Goal: Transaction & Acquisition: Purchase product/service

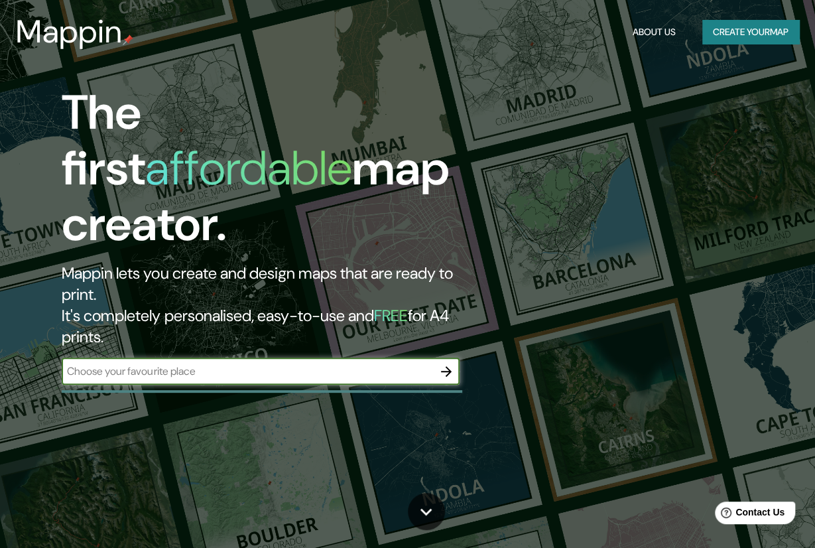
click at [331, 364] on input "text" at bounding box center [248, 371] width 372 height 15
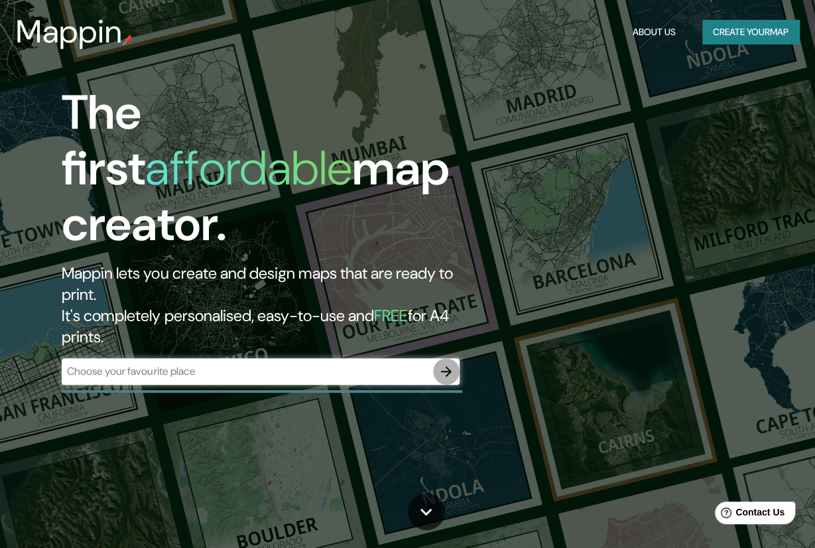
click at [449, 366] on icon "button" at bounding box center [446, 371] width 11 height 11
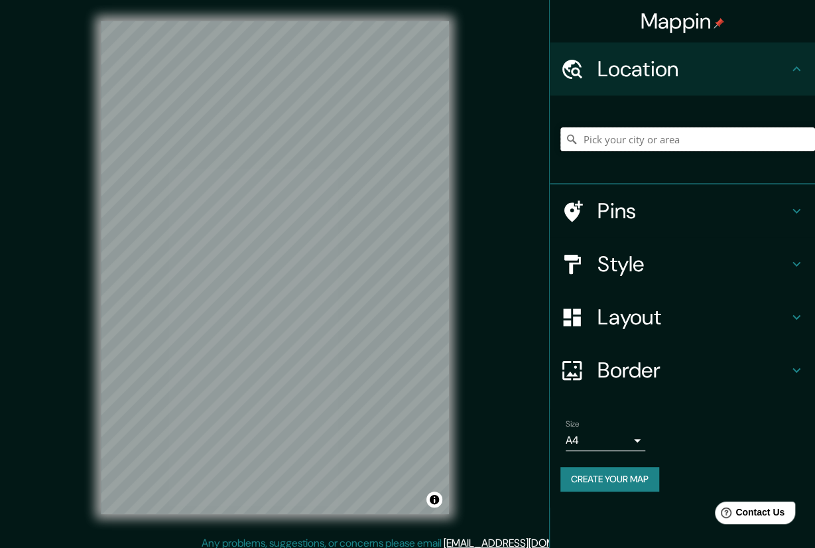
click at [609, 137] on input "Pick your city or area" at bounding box center [688, 139] width 255 height 24
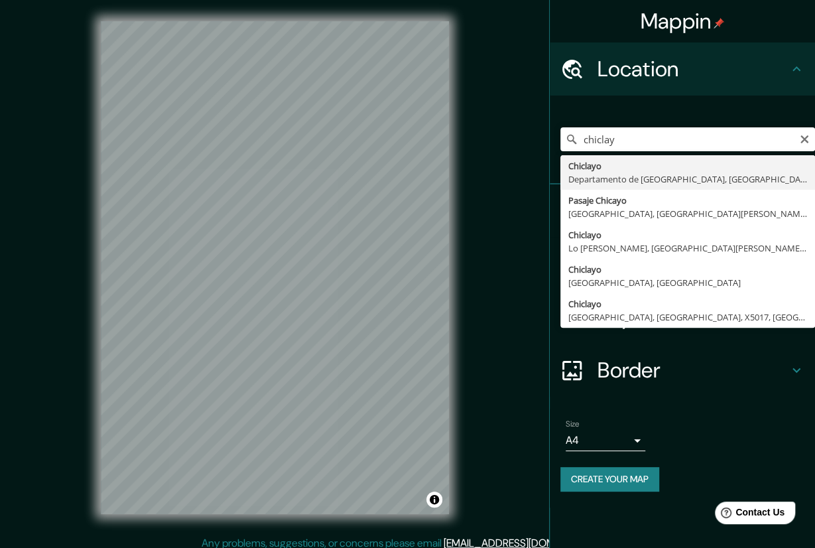
type input "Chiclayo, Departamento de [GEOGRAPHIC_DATA], [GEOGRAPHIC_DATA]"
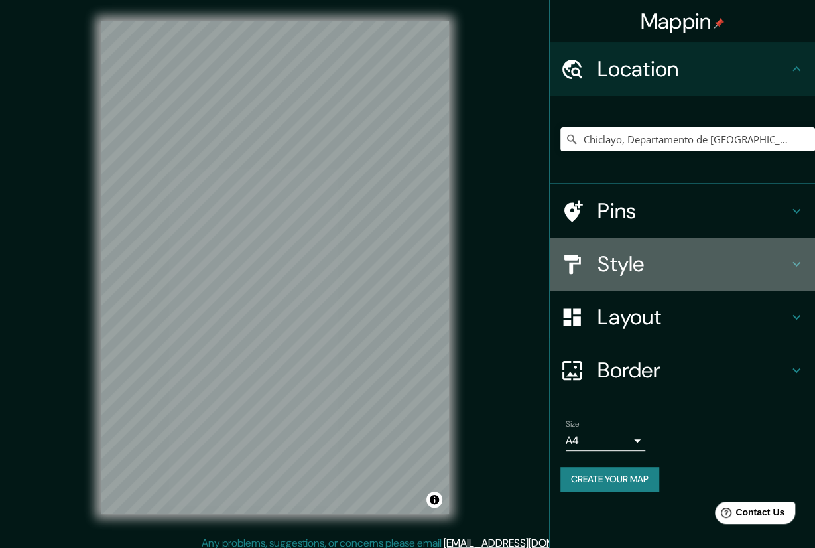
click at [637, 261] on h4 "Style" at bounding box center [693, 264] width 191 height 27
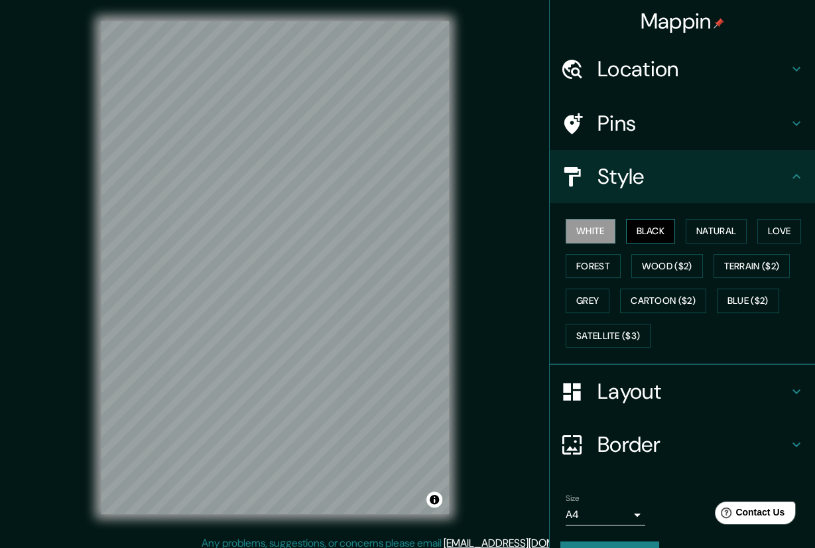
click at [634, 238] on button "Black" at bounding box center [651, 231] width 50 height 25
click at [692, 228] on button "Natural" at bounding box center [716, 231] width 61 height 25
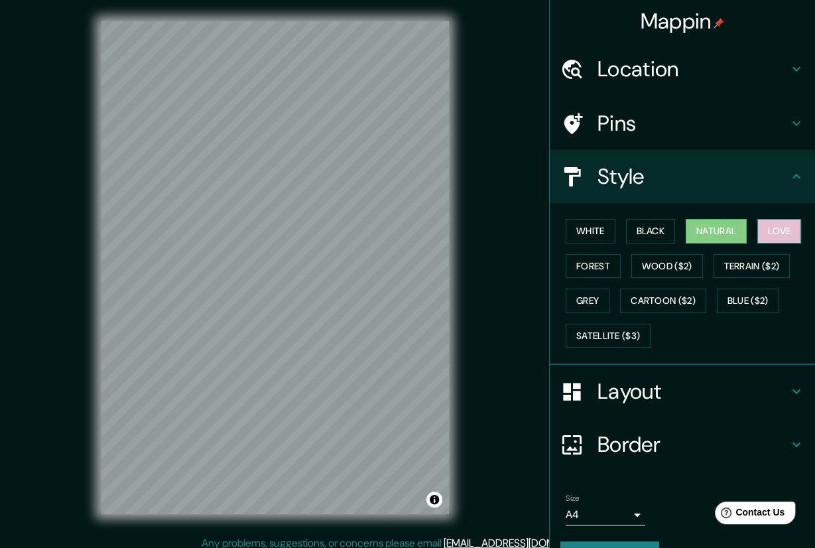
click at [759, 230] on button "Love" at bounding box center [780, 231] width 44 height 25
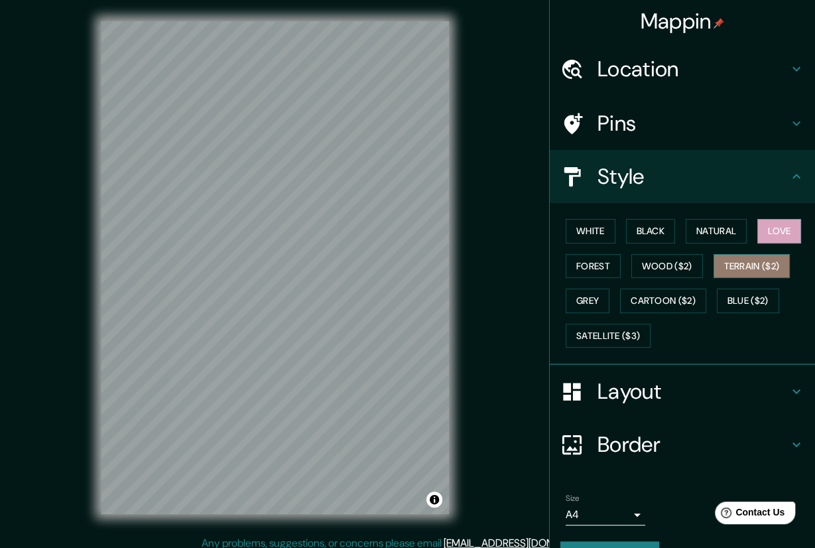
click at [767, 265] on button "Terrain ($2)" at bounding box center [752, 266] width 77 height 25
click at [587, 266] on button "Forest" at bounding box center [593, 266] width 55 height 25
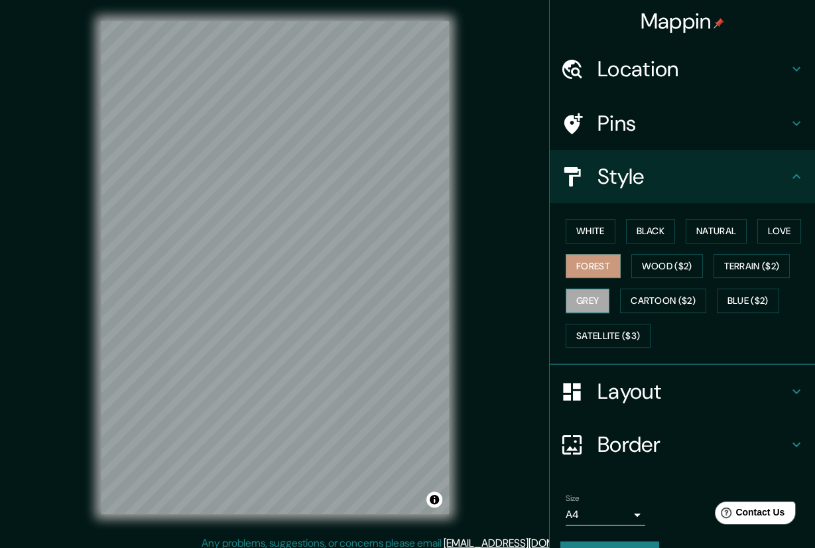
click at [591, 290] on button "Grey" at bounding box center [588, 301] width 44 height 25
click at [662, 261] on button "Wood ($2)" at bounding box center [668, 266] width 72 height 25
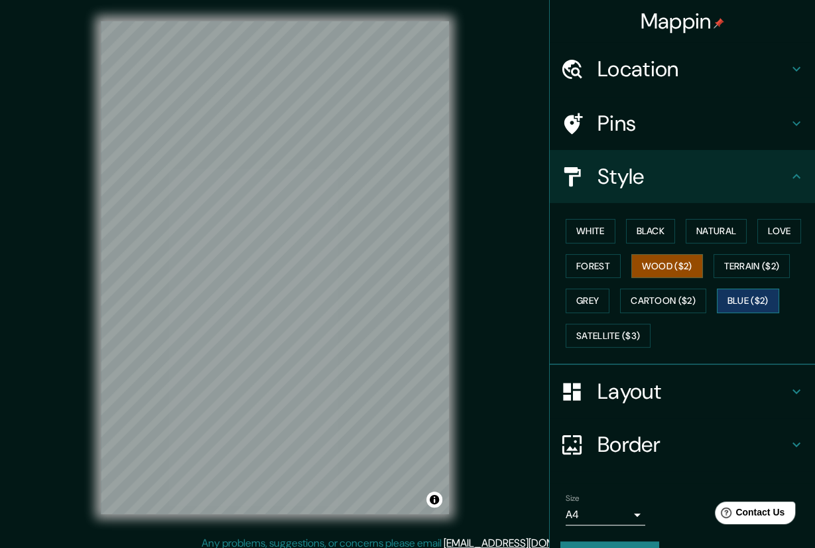
click at [722, 297] on button "Blue ($2)" at bounding box center [748, 301] width 62 height 25
click at [617, 327] on button "Satellite ($3)" at bounding box center [608, 336] width 85 height 25
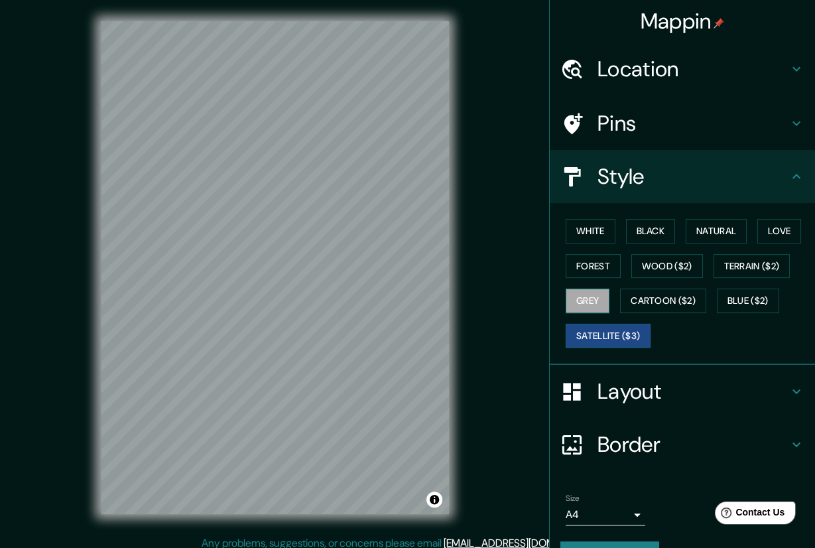
click at [589, 297] on button "Grey" at bounding box center [588, 301] width 44 height 25
click at [622, 389] on h4 "Layout" at bounding box center [693, 391] width 191 height 27
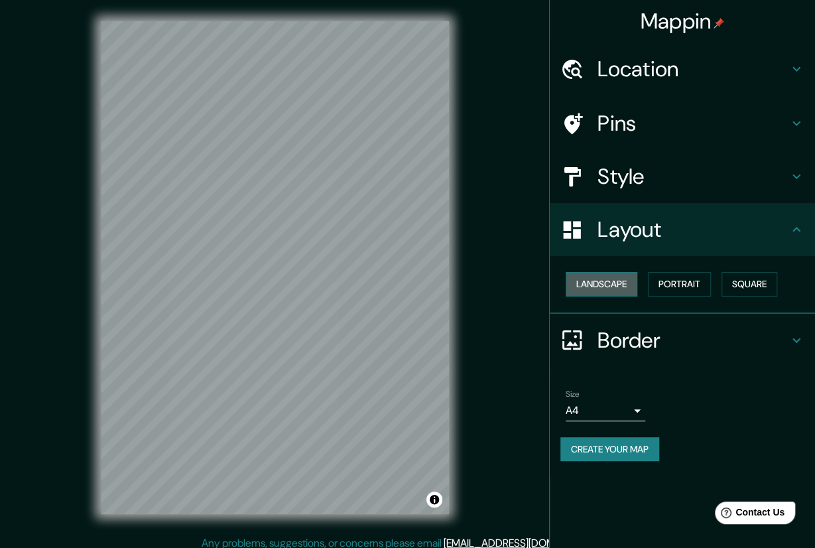
drag, startPoint x: 604, startPoint y: 278, endPoint x: 597, endPoint y: 283, distance: 8.7
click at [600, 281] on button "Landscape" at bounding box center [602, 284] width 72 height 25
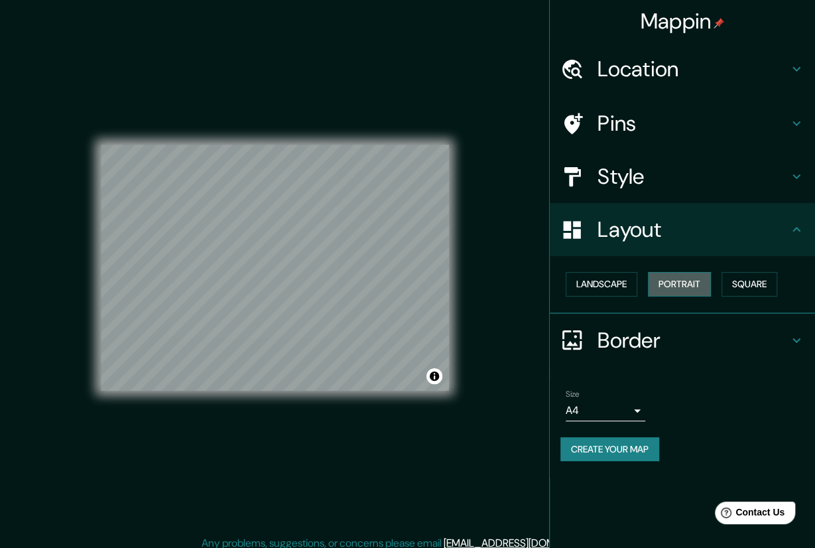
click at [674, 278] on button "Portrait" at bounding box center [679, 284] width 63 height 25
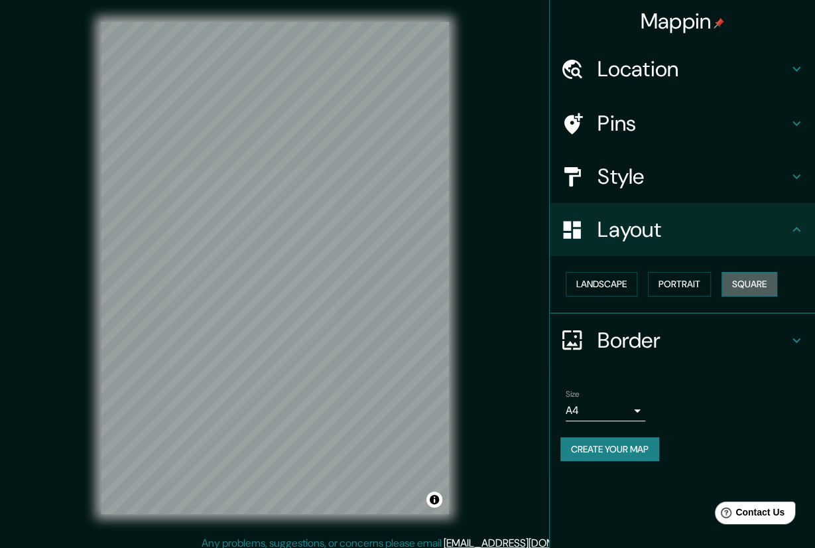
click at [746, 281] on button "Square" at bounding box center [750, 284] width 56 height 25
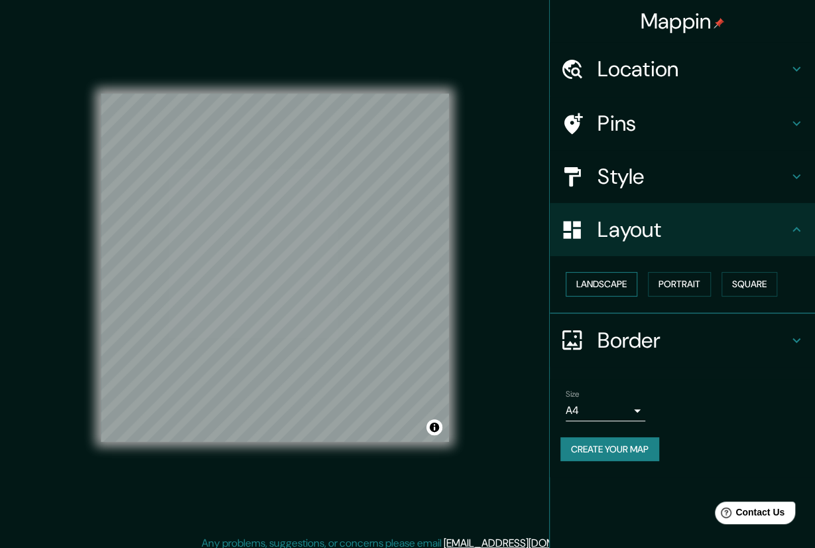
click at [600, 289] on button "Landscape" at bounding box center [602, 284] width 72 height 25
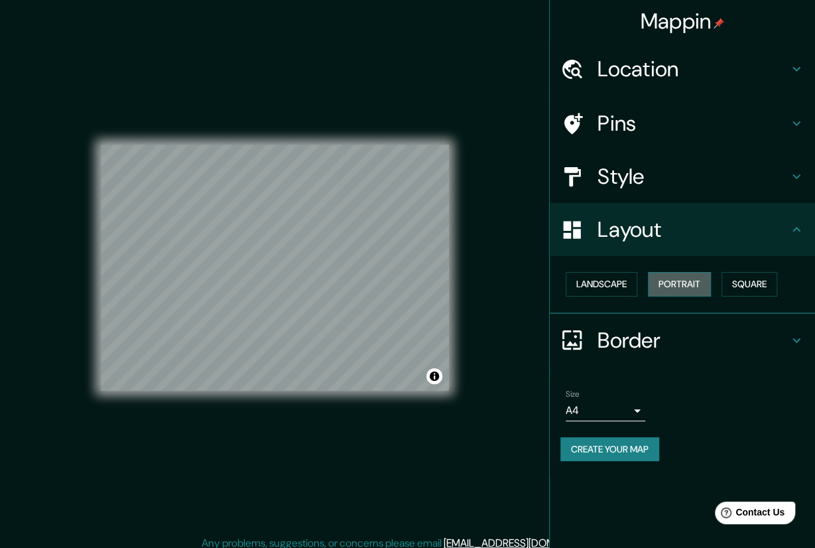
click at [685, 290] on button "Portrait" at bounding box center [679, 284] width 63 height 25
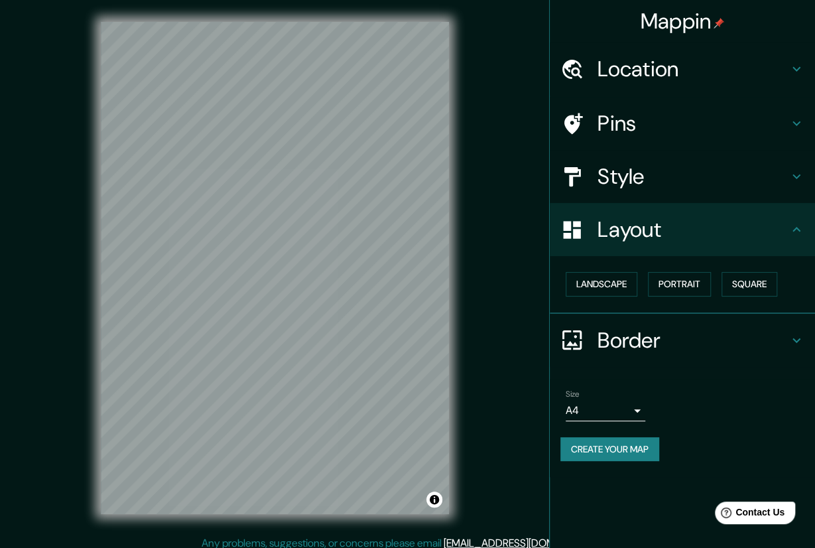
click at [628, 334] on h4 "Border" at bounding box center [693, 340] width 191 height 27
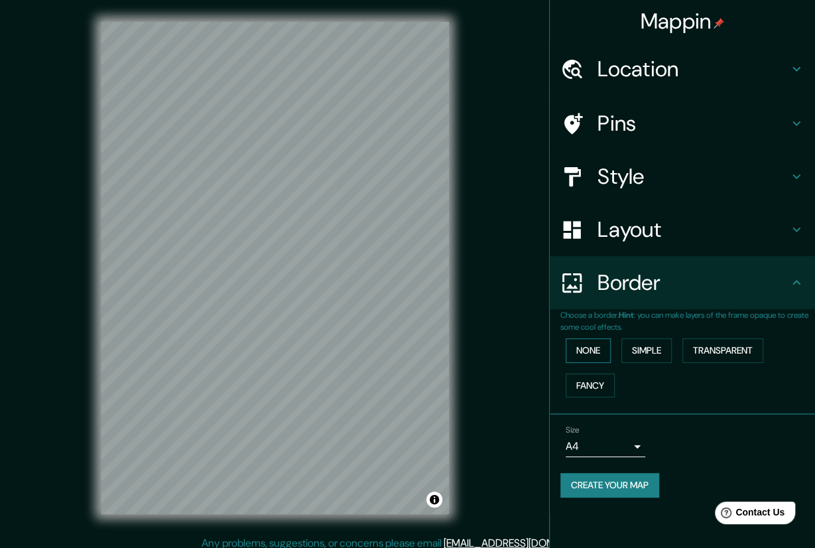
click at [579, 351] on button "None" at bounding box center [588, 350] width 45 height 25
click at [643, 340] on button "Simple" at bounding box center [647, 350] width 50 height 25
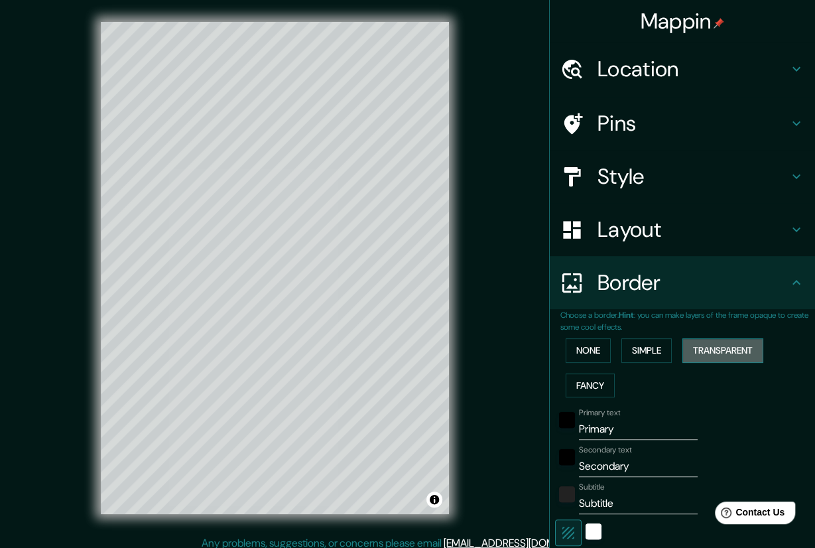
click at [746, 350] on button "Transparent" at bounding box center [723, 350] width 81 height 25
click at [585, 385] on button "Fancy" at bounding box center [590, 386] width 49 height 25
click at [593, 346] on button "None" at bounding box center [588, 350] width 45 height 25
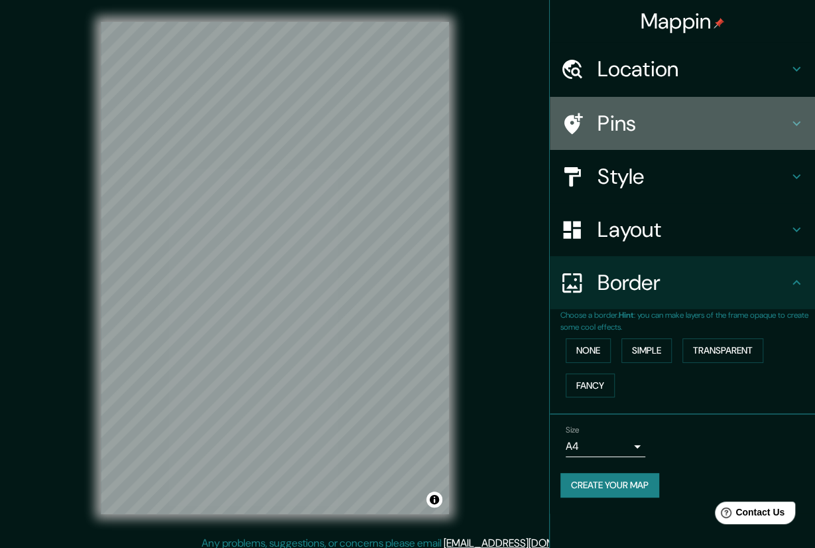
click at [656, 115] on h4 "Pins" at bounding box center [693, 123] width 191 height 27
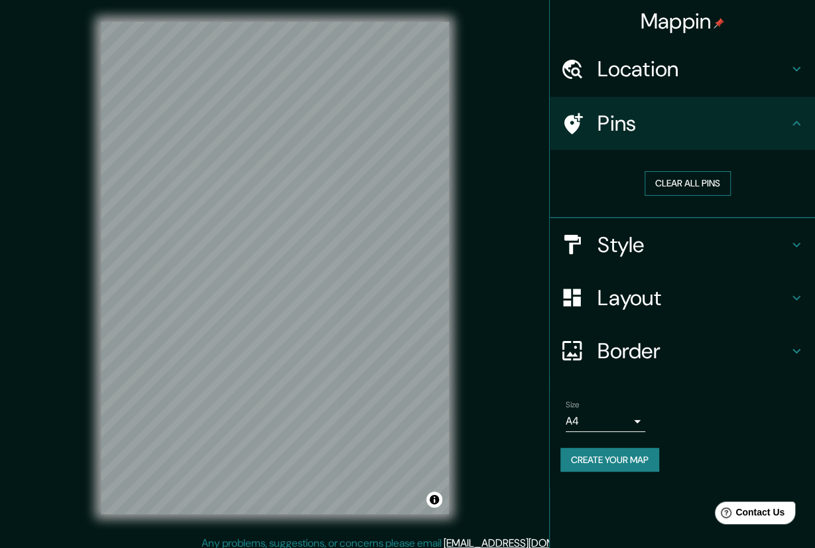
click at [679, 182] on button "Clear all pins" at bounding box center [688, 183] width 86 height 25
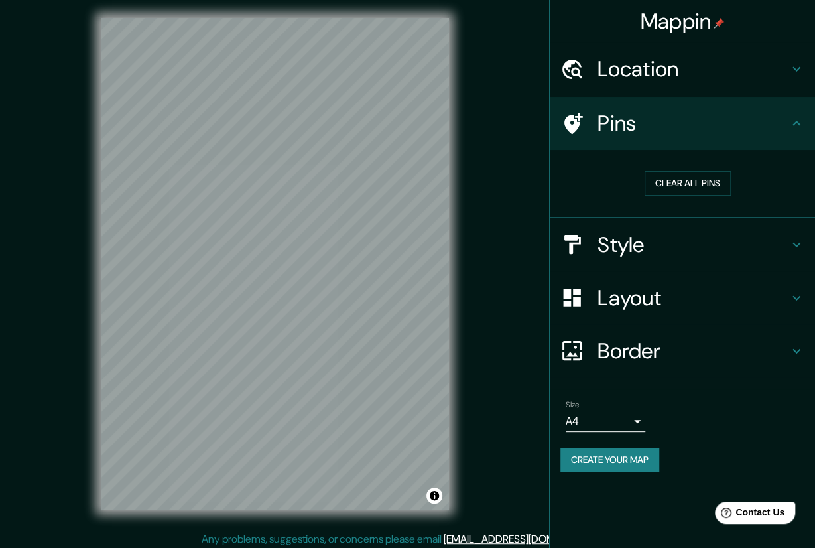
scroll to position [9, 0]
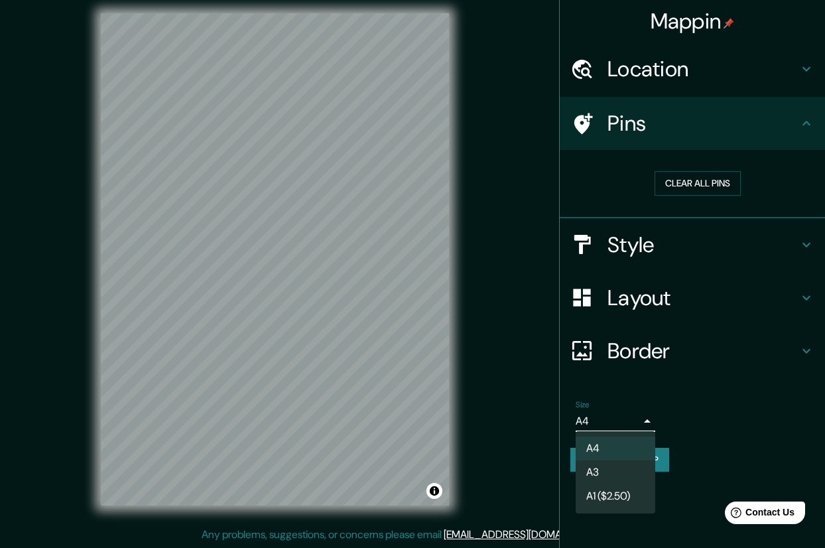
click at [611, 421] on body "Mappin Location [GEOGRAPHIC_DATA], [GEOGRAPHIC_DATA], [GEOGRAPHIC_DATA] Pins Cl…" at bounding box center [412, 265] width 825 height 548
click at [617, 466] on li "A3" at bounding box center [616, 472] width 80 height 24
type input "a4"
